Goal: Find specific page/section: Find specific page/section

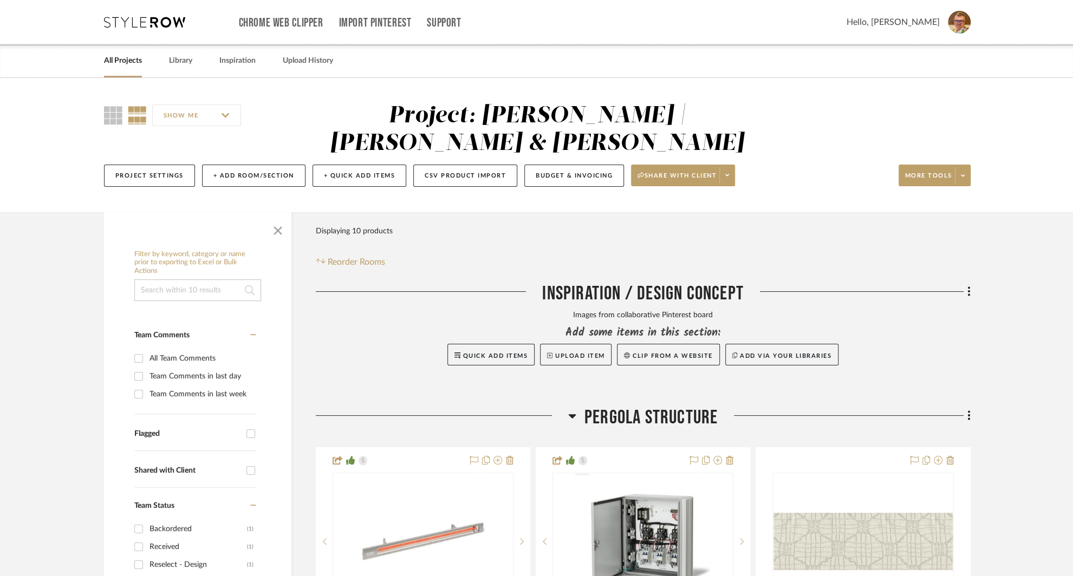
click at [118, 63] on link "All Projects" at bounding box center [123, 61] width 38 height 15
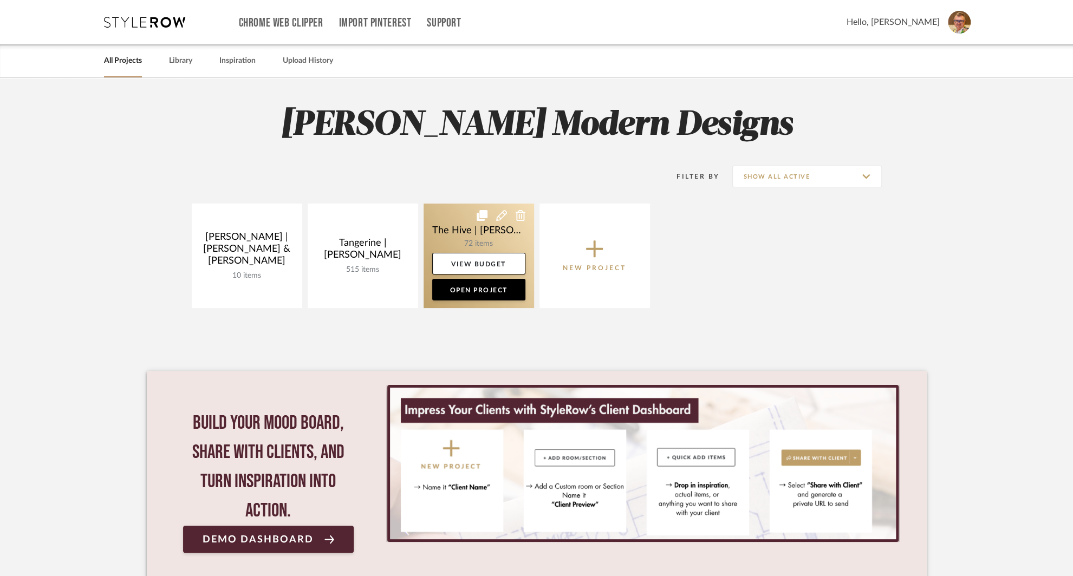
click at [459, 223] on link at bounding box center [479, 256] width 111 height 105
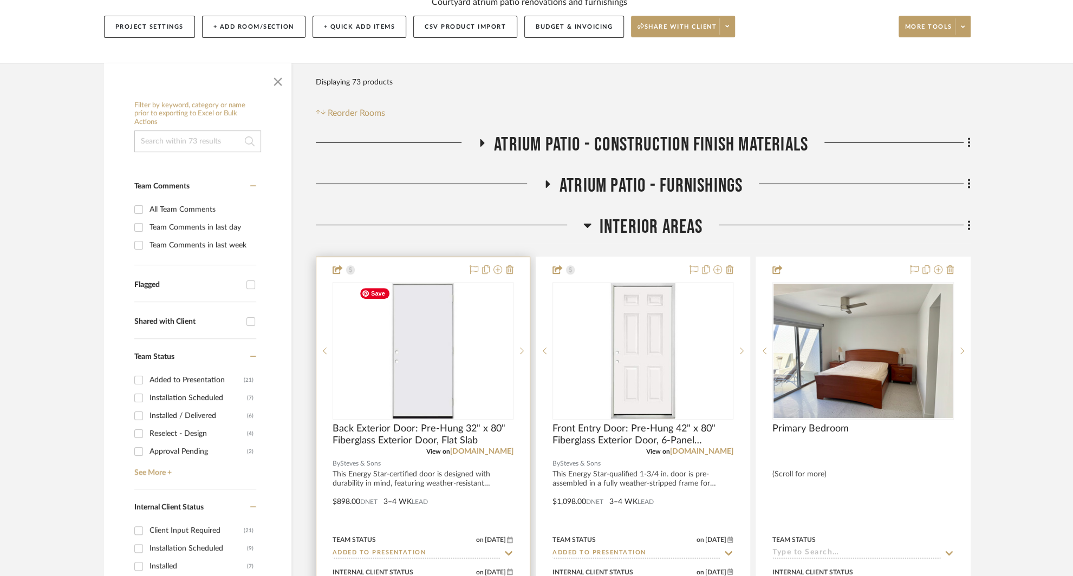
scroll to position [148, 0]
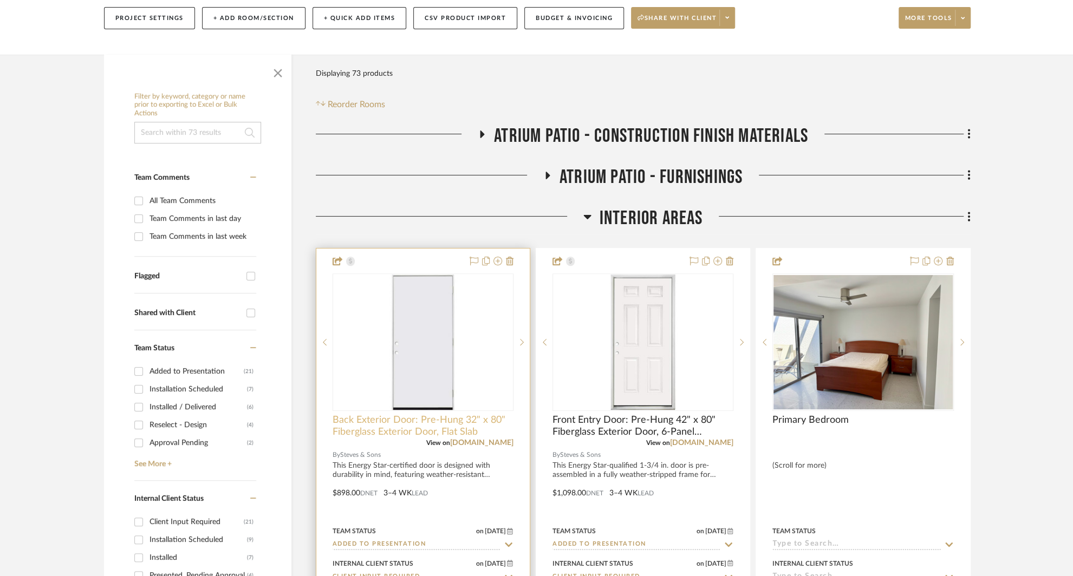
click at [410, 427] on span "Back Exterior Door: Pre-Hung 32" x 80" Fiberglass Exterior Door, Flat Slab" at bounding box center [423, 426] width 181 height 24
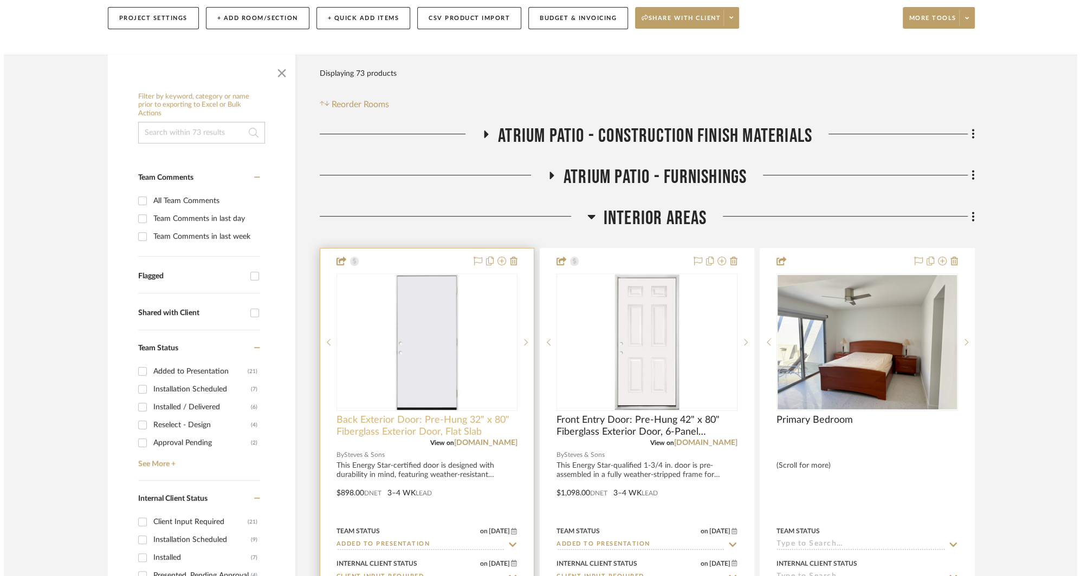
scroll to position [0, 0]
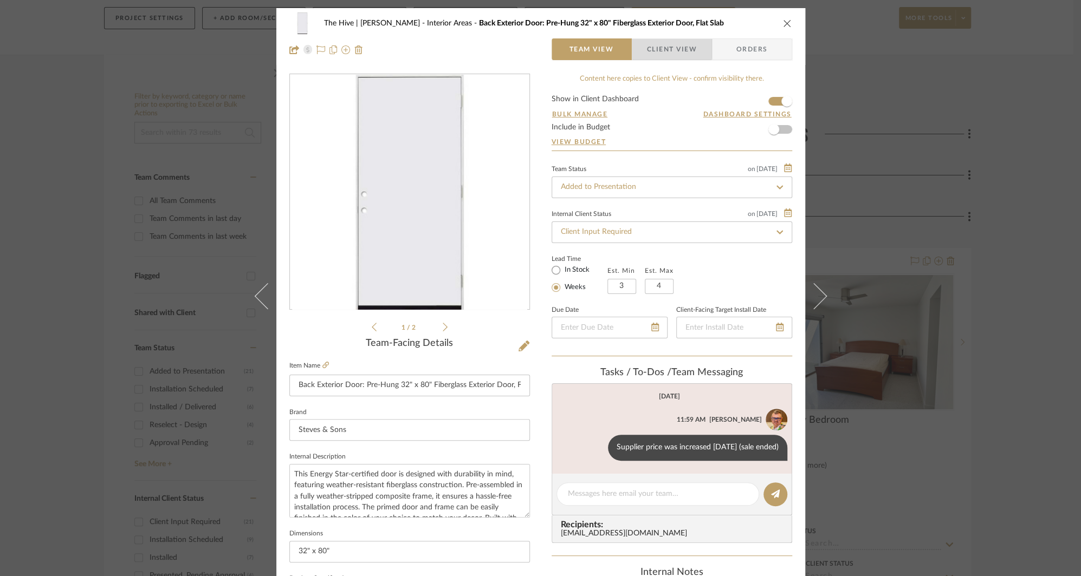
click at [665, 48] on span "Client View" at bounding box center [672, 49] width 50 height 22
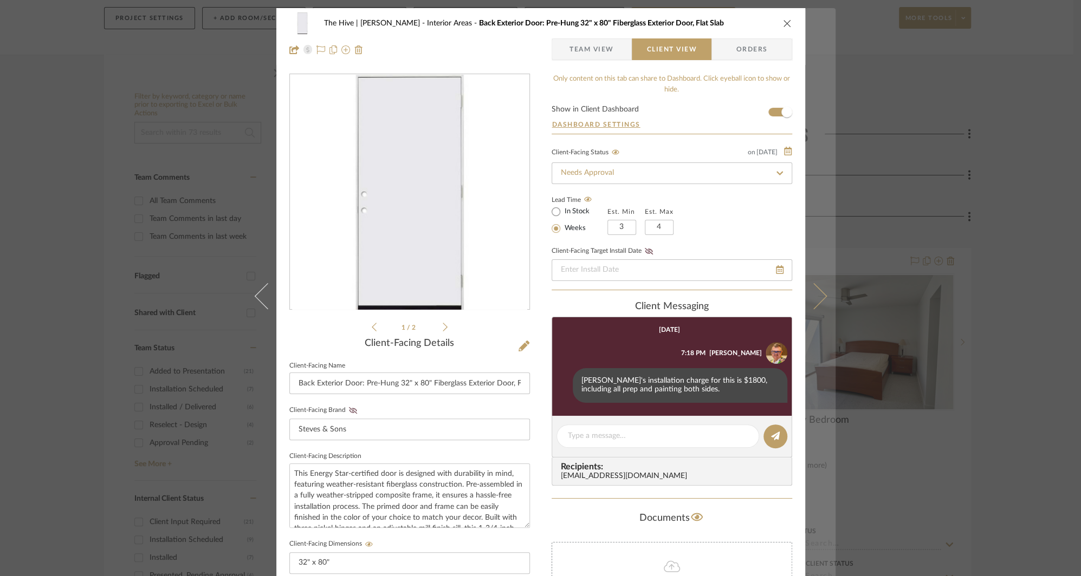
click at [820, 296] on icon at bounding box center [813, 296] width 26 height 26
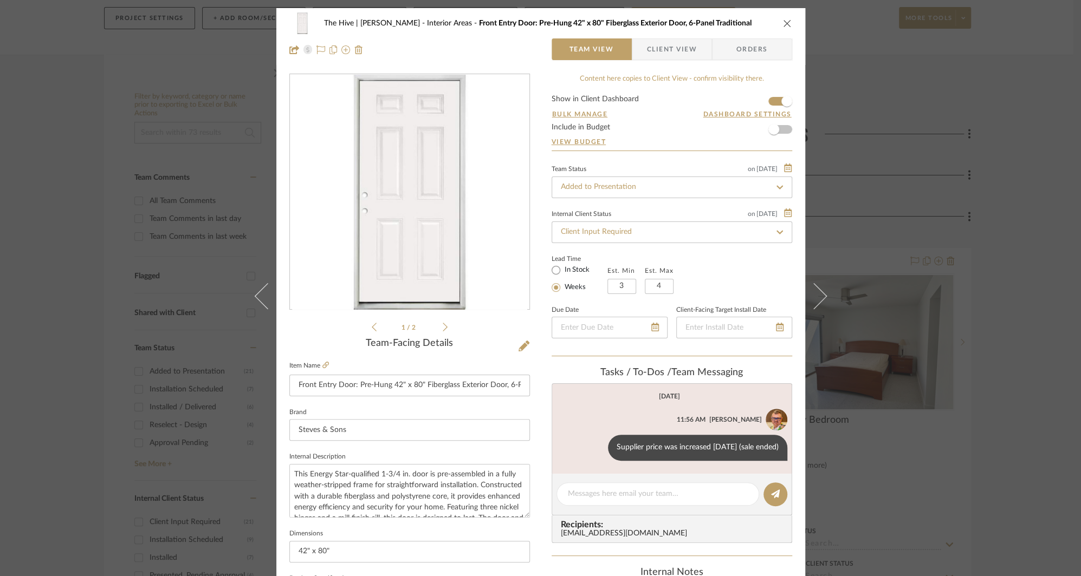
click at [666, 46] on span "Client View" at bounding box center [672, 49] width 50 height 22
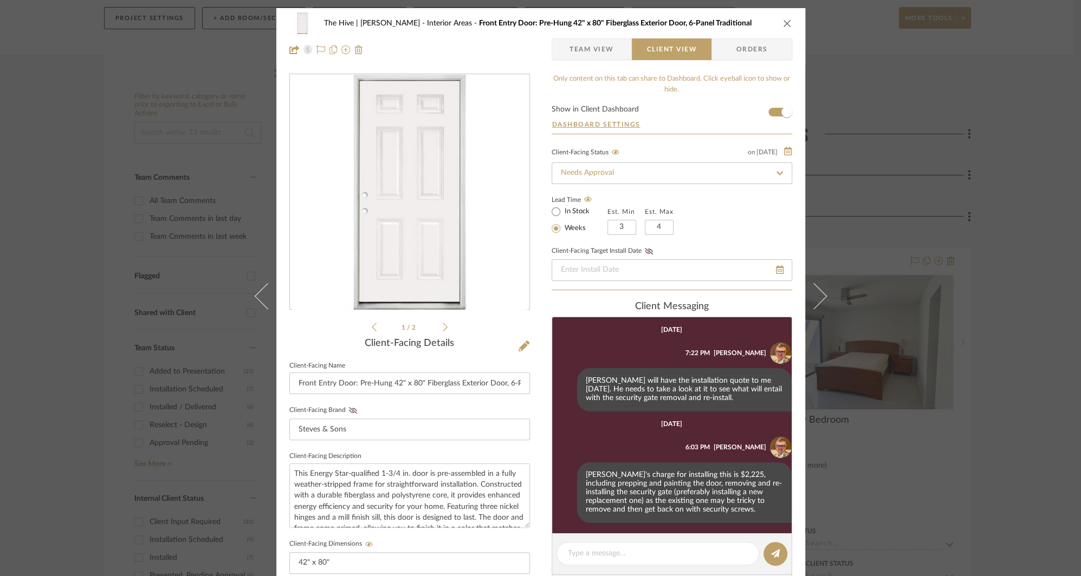
click at [783, 22] on icon "close" at bounding box center [787, 23] width 9 height 9
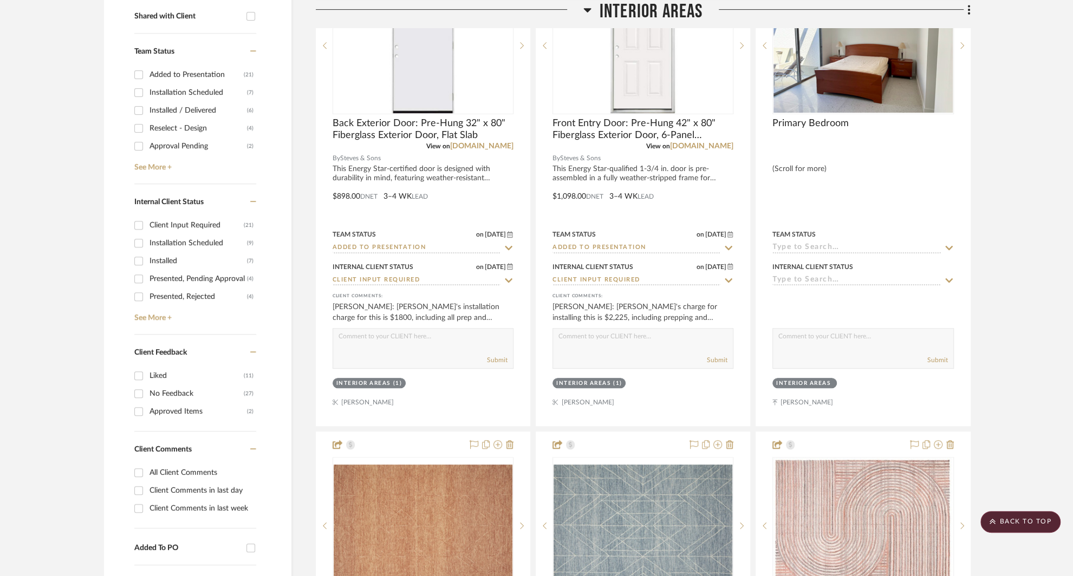
scroll to position [451, 0]
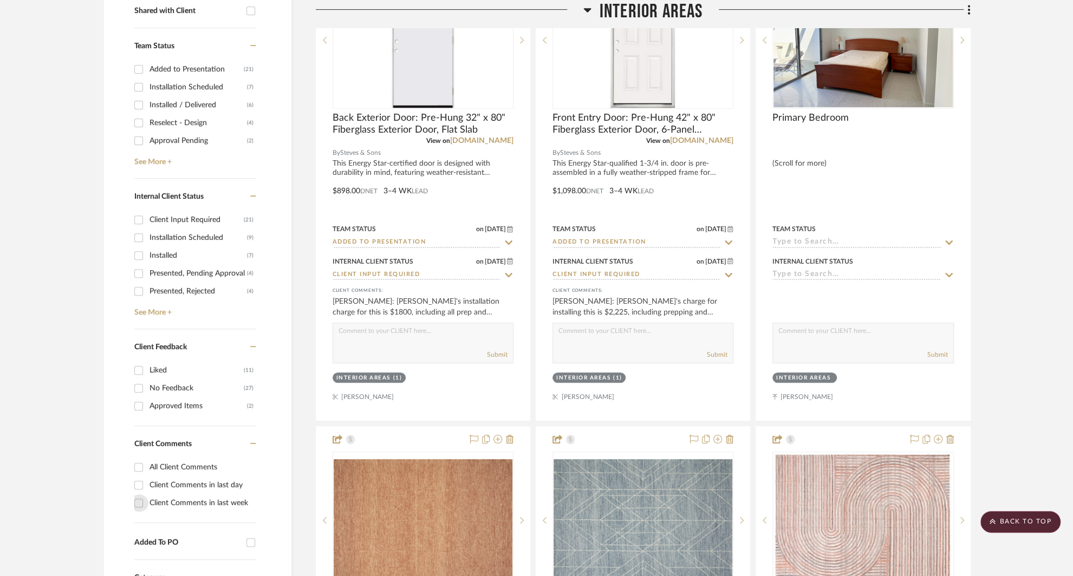
click at [139, 499] on input "Client Comments in last week" at bounding box center [138, 503] width 17 height 17
checkbox input "true"
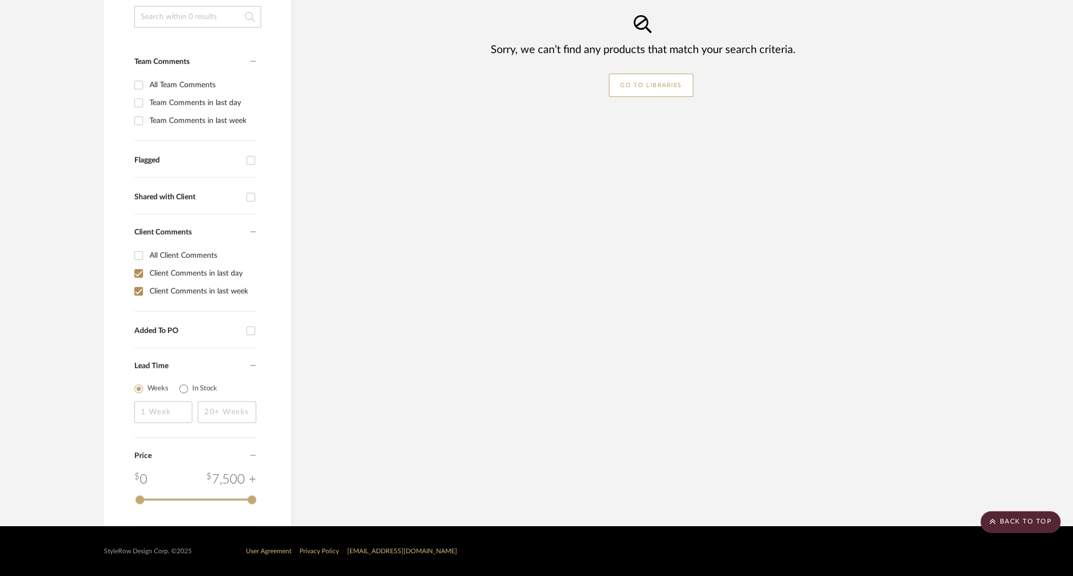
scroll to position [263, 0]
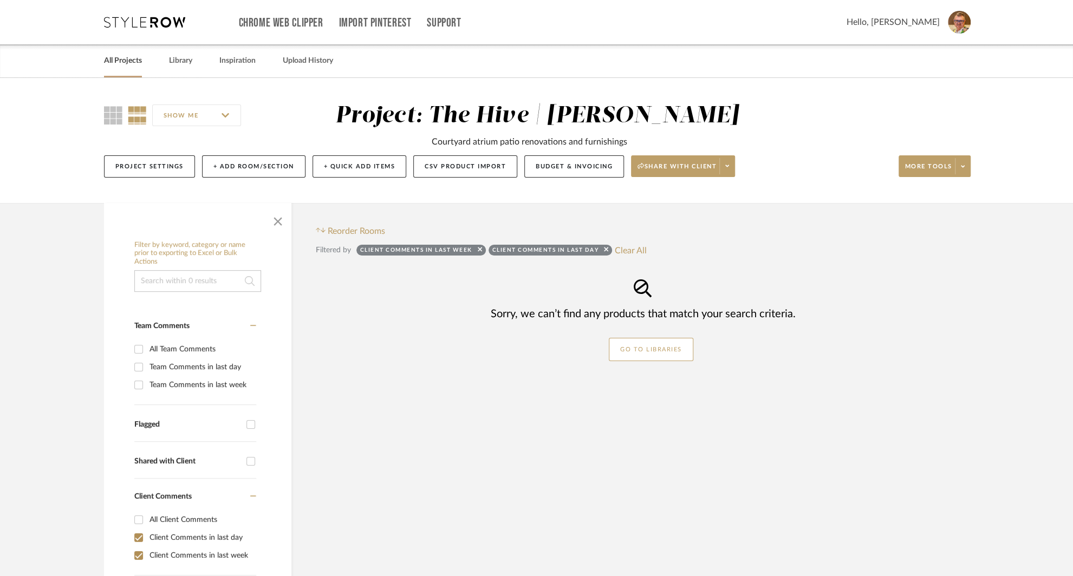
click at [115, 59] on link "All Projects" at bounding box center [123, 61] width 38 height 15
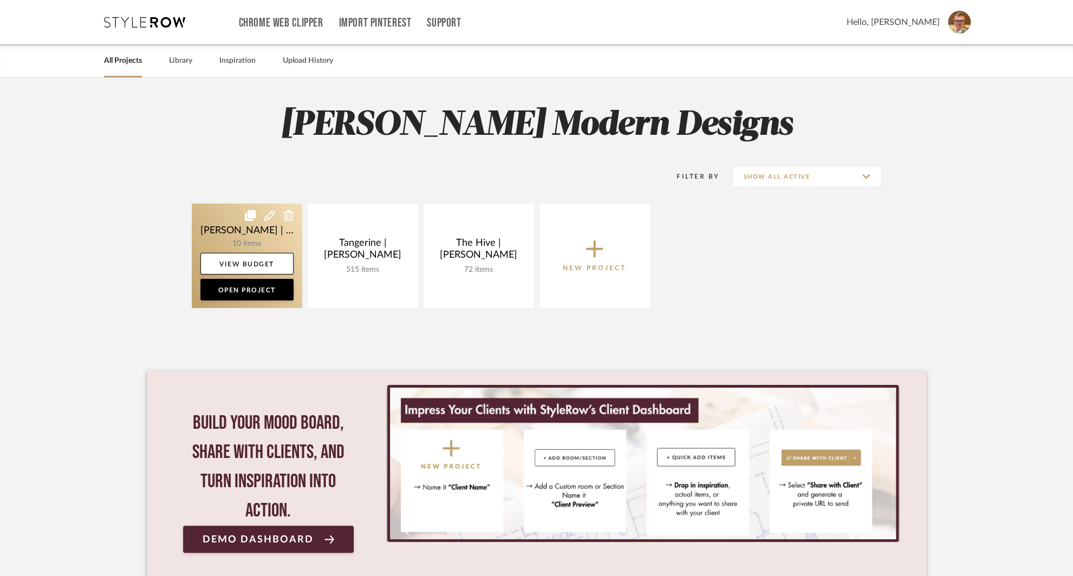
click at [207, 224] on link at bounding box center [247, 256] width 111 height 105
